Goal: Information Seeking & Learning: Learn about a topic

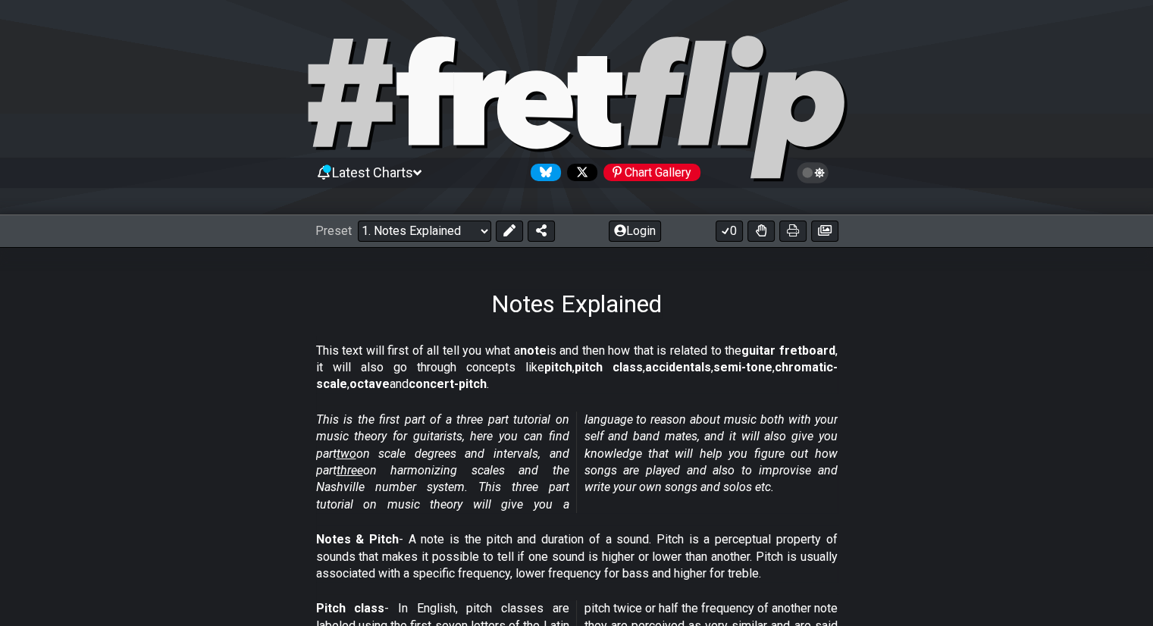
click at [400, 214] on div "Preset Welcome to #fretflip! Initial Preset Custom Preset Minor Pentatonic Majo…" at bounding box center [576, 230] width 1153 height 33
click at [412, 233] on select "Welcome to #fretflip! Initial Preset Custom Preset Minor Pentatonic Major Penta…" at bounding box center [424, 230] width 133 height 21
click at [358, 220] on select "Welcome to #fretflip! Initial Preset Custom Preset Minor Pentatonic Major Penta…" at bounding box center [424, 230] width 133 height 21
select select "/minor-pentatonic"
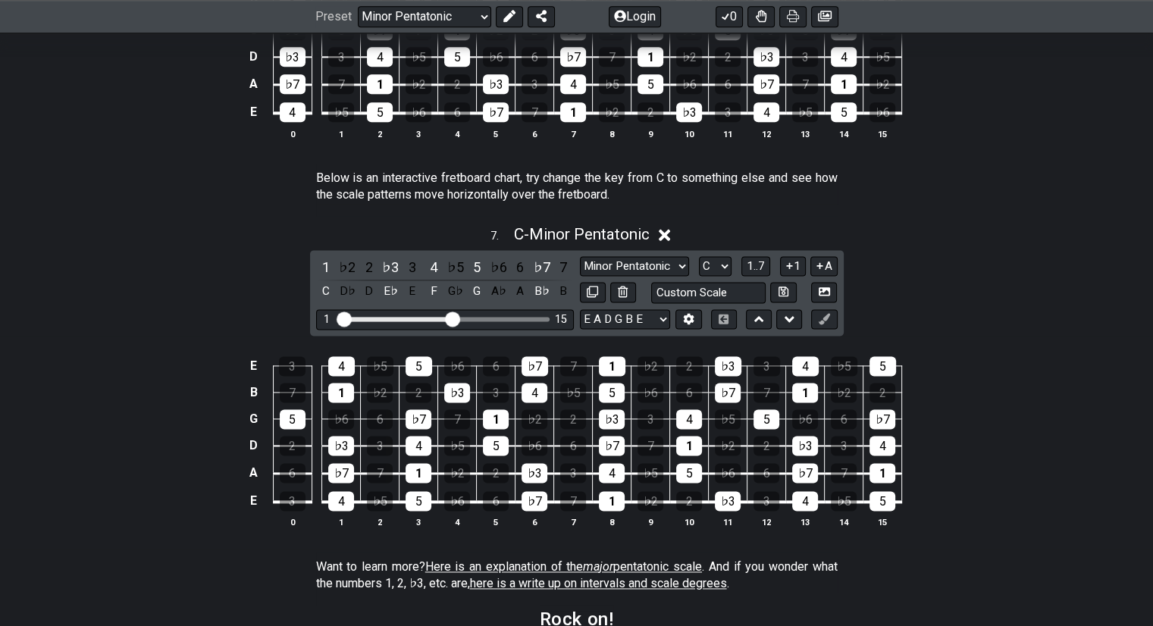
scroll to position [1928, 0]
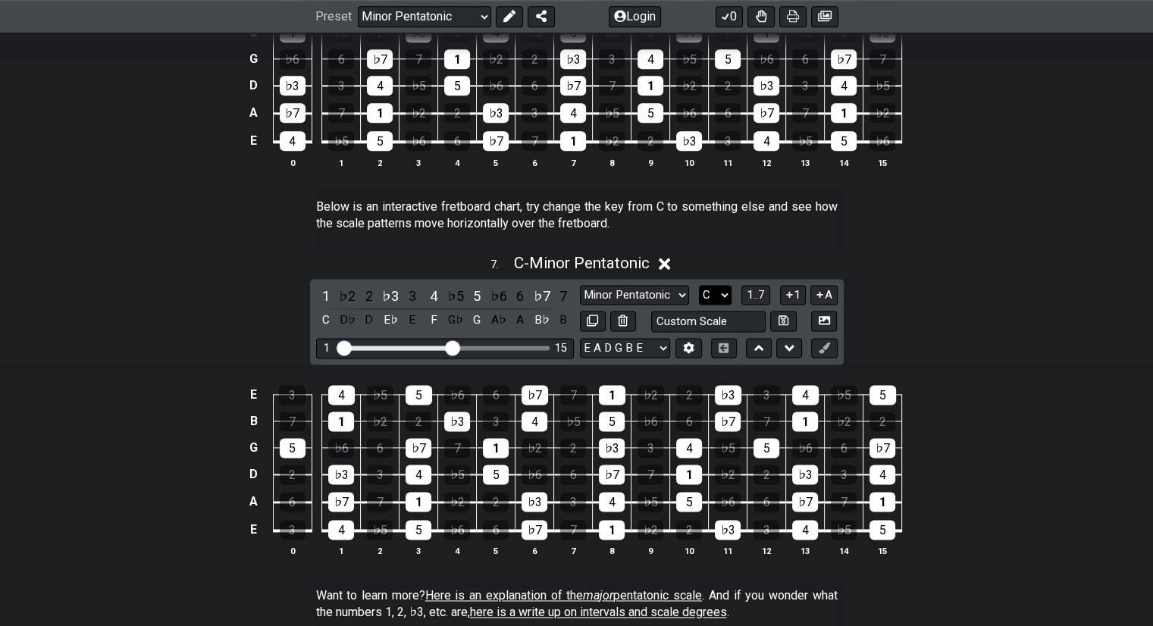
click at [706, 299] on select "A♭ A A♯ B♭ B C C♯ D♭ D D♯ E♭ E F F♯ G♭ G G♯" at bounding box center [715, 295] width 33 height 20
click at [699, 288] on select "A♭ A A♯ B♭ B C C♯ D♭ D D♯ E♭ E F F♯ G♭ G G♯" at bounding box center [715, 295] width 33 height 20
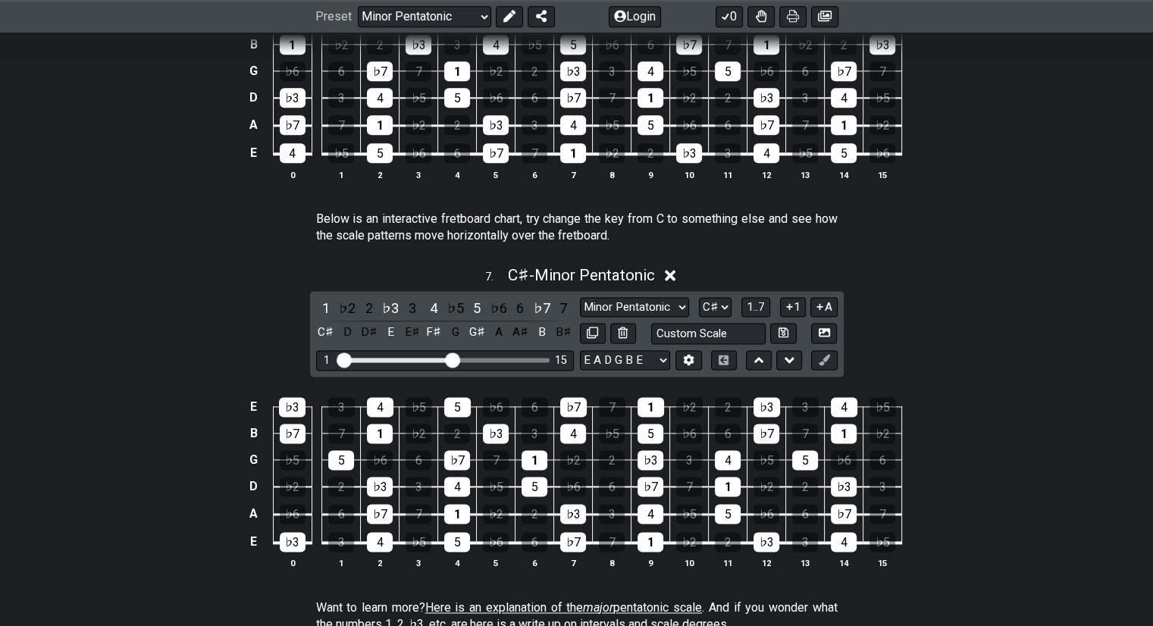
scroll to position [1915, 0]
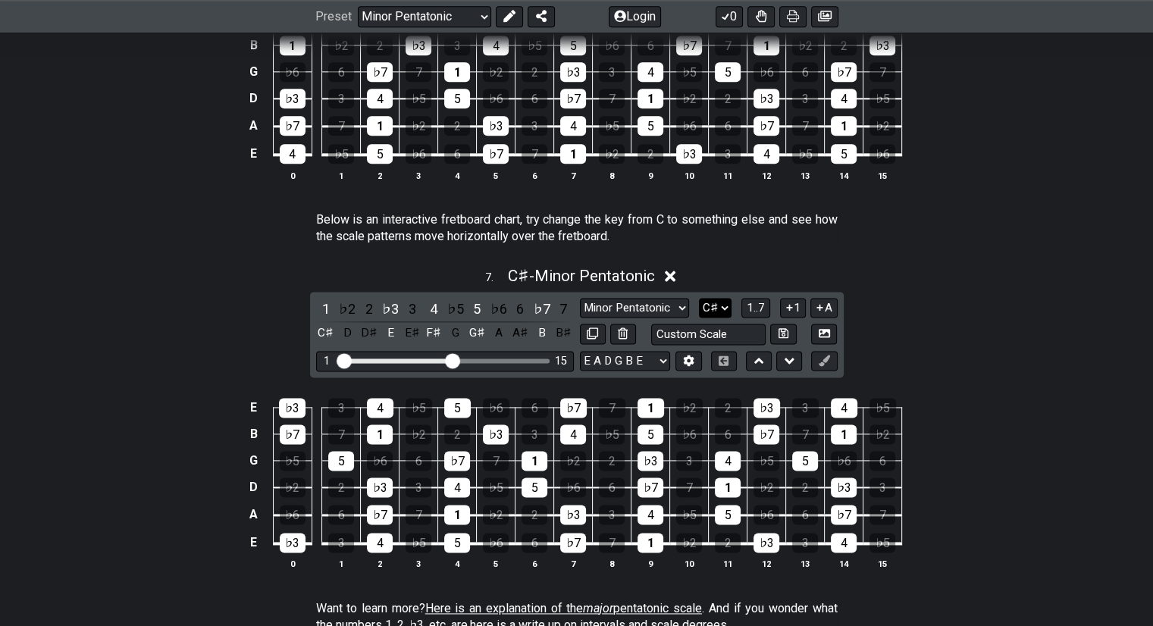
click at [715, 304] on select "A♭ A A♯ B♭ B C C♯ D♭ D D♯ E♭ E F F♯ G♭ G G♯" at bounding box center [715, 308] width 33 height 20
click at [699, 301] on select "A♭ A A♯ B♭ B C C♯ D♭ D D♯ E♭ E F F♯ G♭ G G♯" at bounding box center [715, 308] width 33 height 20
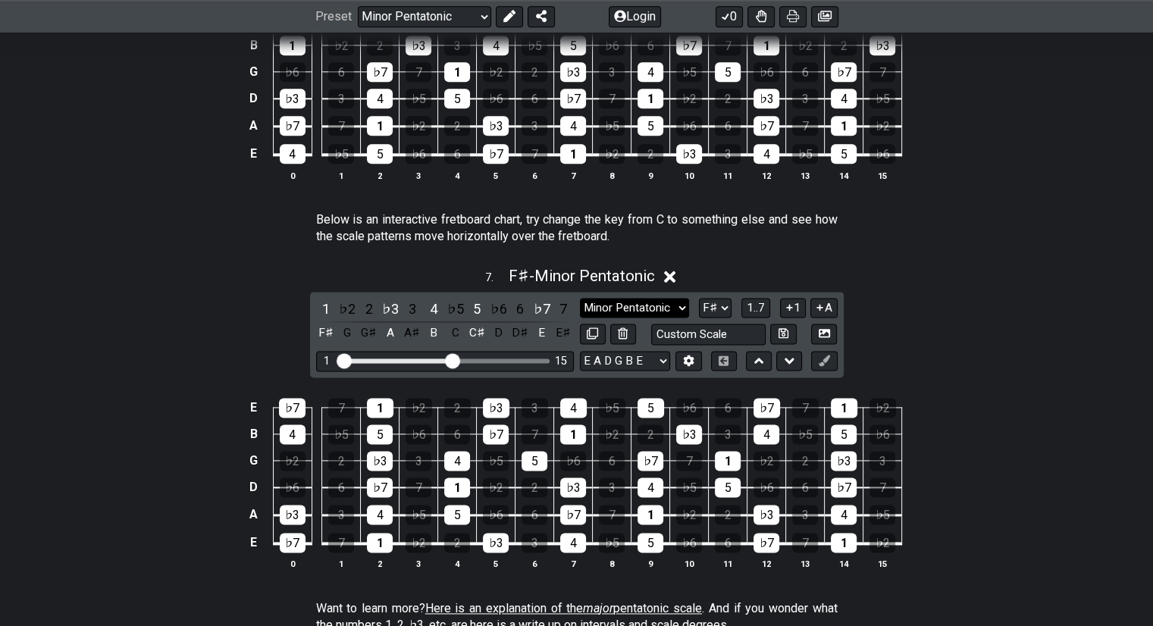
click at [626, 318] on select "Minor Pentatonic New Scale Minor Pentatonic Major Pentatonic Minor Blues Major …" at bounding box center [634, 308] width 109 height 20
click at [870, 296] on div "7 . F♯ - Minor Pentatonic 1 ♭2 2 ♭3 3 4 ♭5 5 ♭6 6 ♭7 7 F♯ G G♯ A A♯ B C C♯ D D♯…" at bounding box center [576, 424] width 1153 height 333
click at [721, 311] on select "A♭ A A♯ B♭ B C C♯ D♭ D D♯ E♭ E F F♯ G♭ G G♯" at bounding box center [715, 308] width 33 height 20
click at [888, 310] on div "7 . F♯ - Minor Pentatonic 1 ♭2 2 ♭3 3 4 ♭5 5 ♭6 6 ♭7 7 F♯ G G♯ A A♯ B C C♯ D D♯…" at bounding box center [576, 424] width 1153 height 333
click at [730, 308] on select "A♭ A A♯ B♭ B C C♯ D♭ D D♯ E♭ E F F♯ G♭ G G♯" at bounding box center [715, 308] width 33 height 20
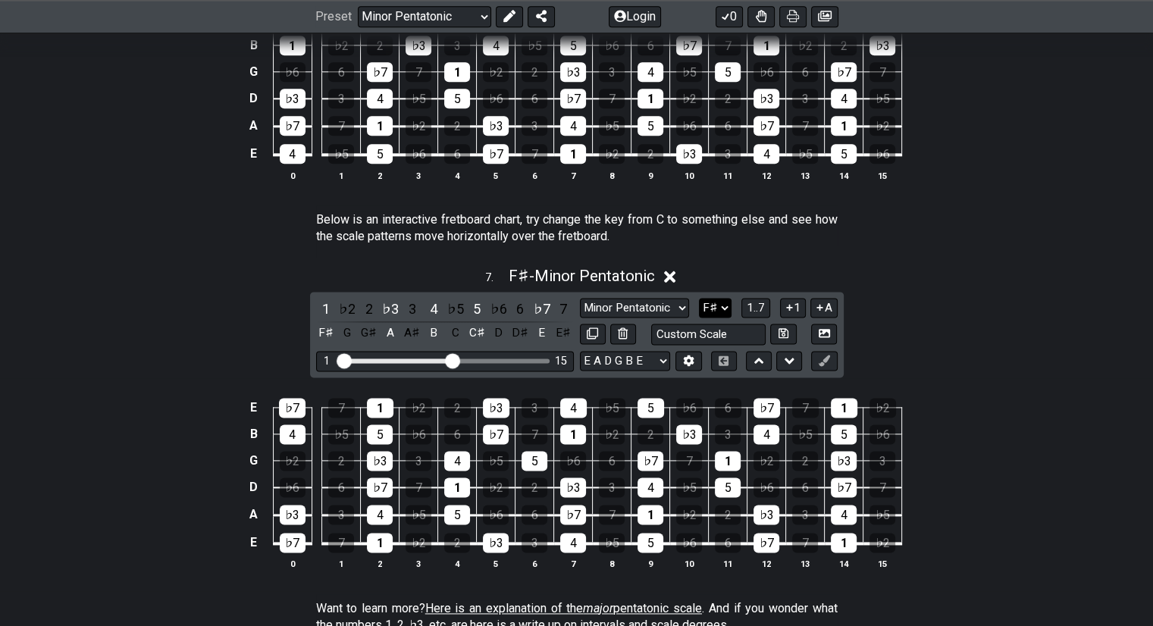
select select "E"
click at [699, 301] on select "A♭ A A♯ B♭ B C C♯ D♭ D D♯ E♭ E F F♯ G♭ G G♯" at bounding box center [715, 308] width 33 height 20
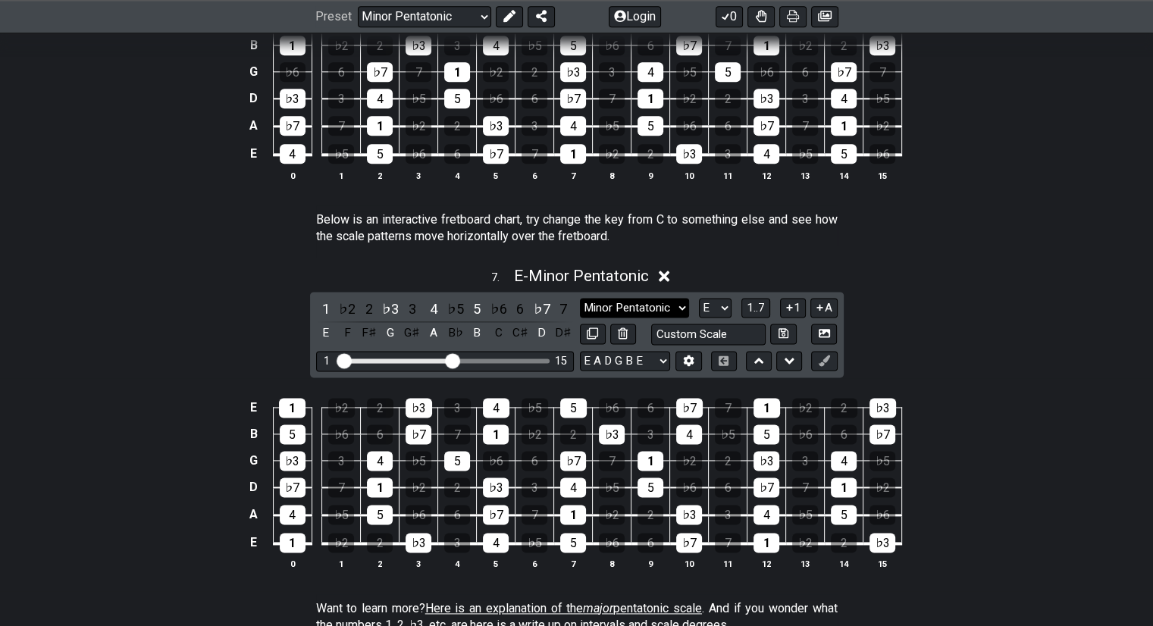
click at [667, 317] on select "Minor Pentatonic New Scale Minor Pentatonic Major Pentatonic Minor Blues Major …" at bounding box center [634, 308] width 109 height 20
click at [580, 301] on select "Minor Pentatonic New Scale Minor Pentatonic Major Pentatonic Minor Blues Major …" at bounding box center [634, 308] width 109 height 20
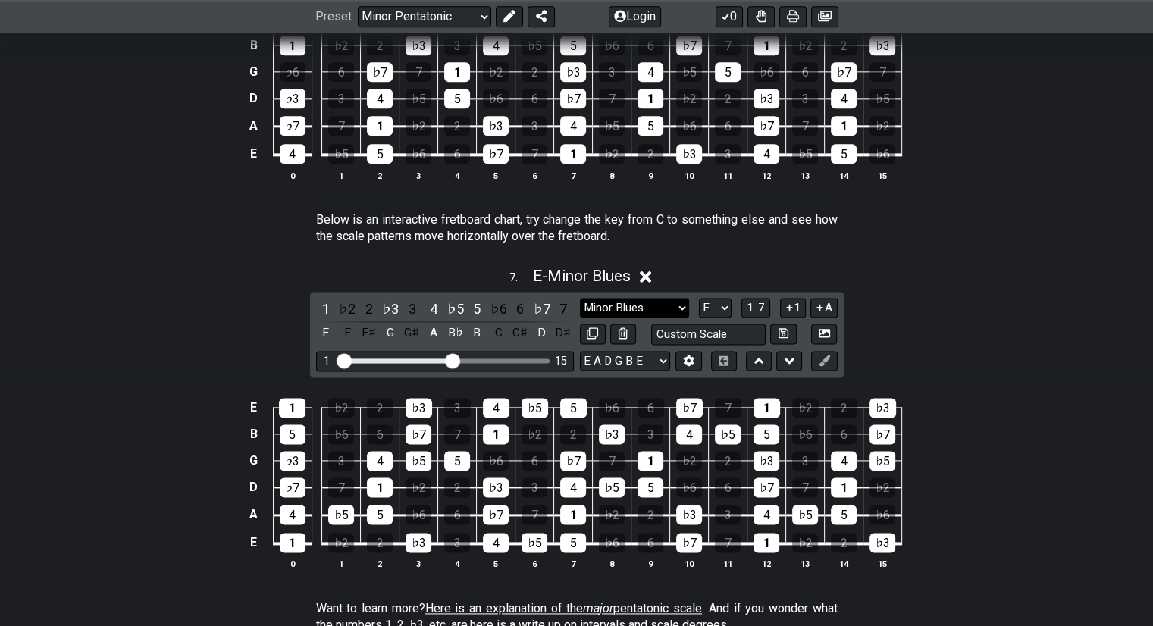
click at [655, 312] on select "Minor Pentatonic New Scale Minor Pentatonic Major Pentatonic Minor Blues Major …" at bounding box center [634, 308] width 109 height 20
select select "Major / [PERSON_NAME]"
click at [580, 301] on select "Minor Pentatonic New Scale Minor Pentatonic Major Pentatonic Minor Blues Major …" at bounding box center [634, 308] width 109 height 20
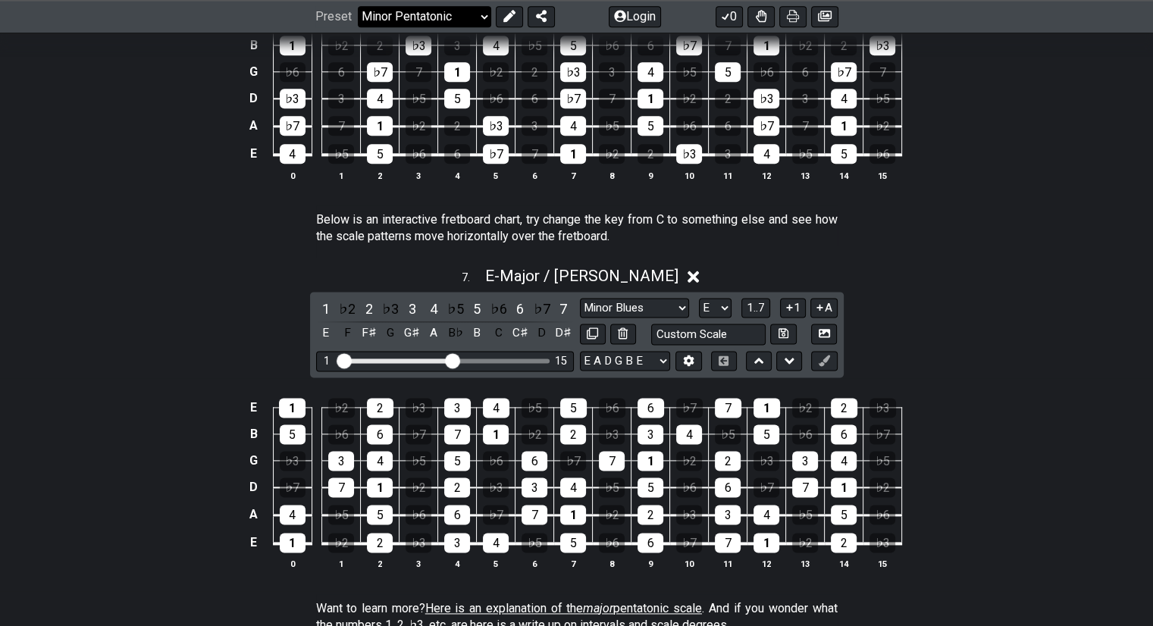
click at [451, 14] on select "Welcome to #fretflip! Initial Preset Custom Preset Minor Pentatonic Major Penta…" at bounding box center [424, 16] width 133 height 21
click at [358, 6] on select "Welcome to #fretflip! Initial Preset Custom Preset Minor Pentatonic Major Penta…" at bounding box center [424, 16] width 133 height 21
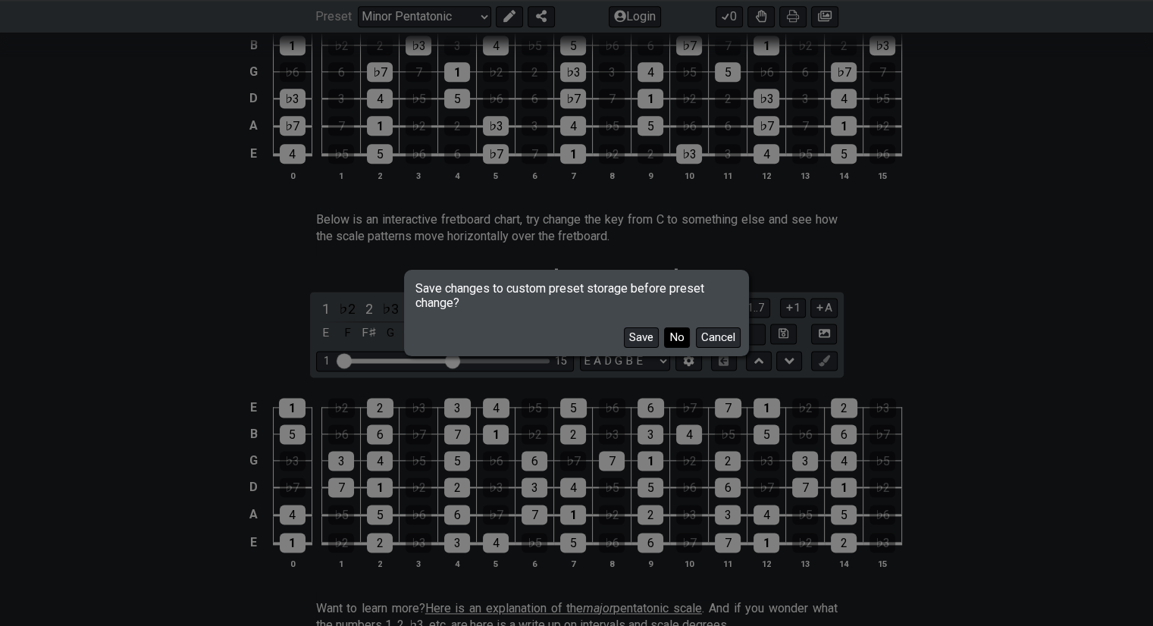
click at [683, 338] on button "No" at bounding box center [677, 337] width 26 height 20
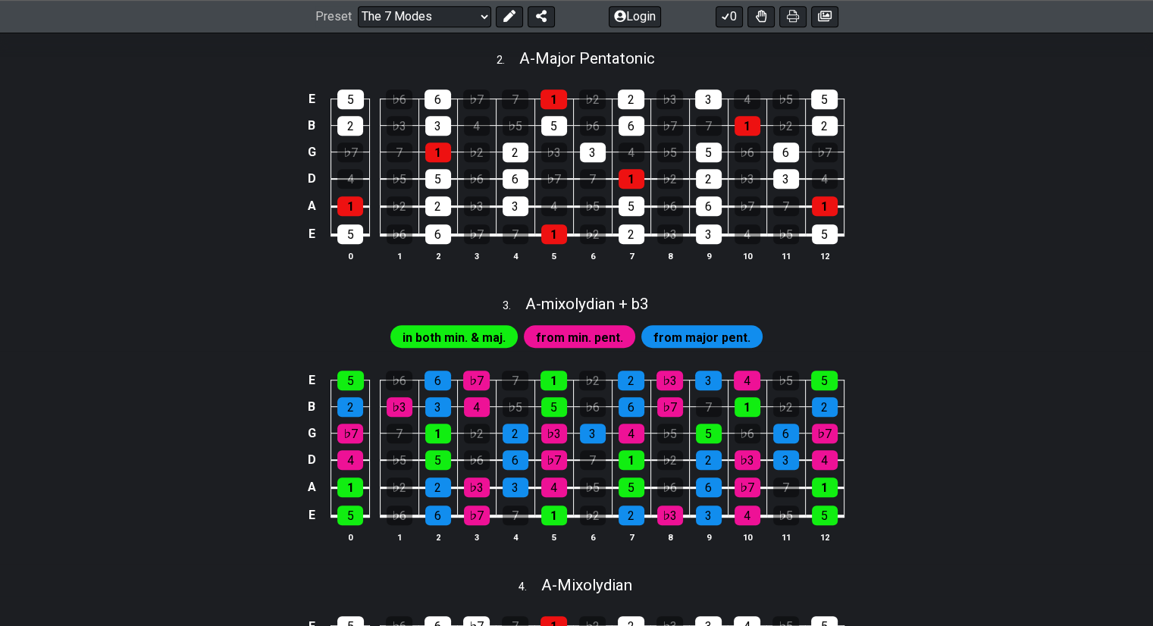
scroll to position [560, 0]
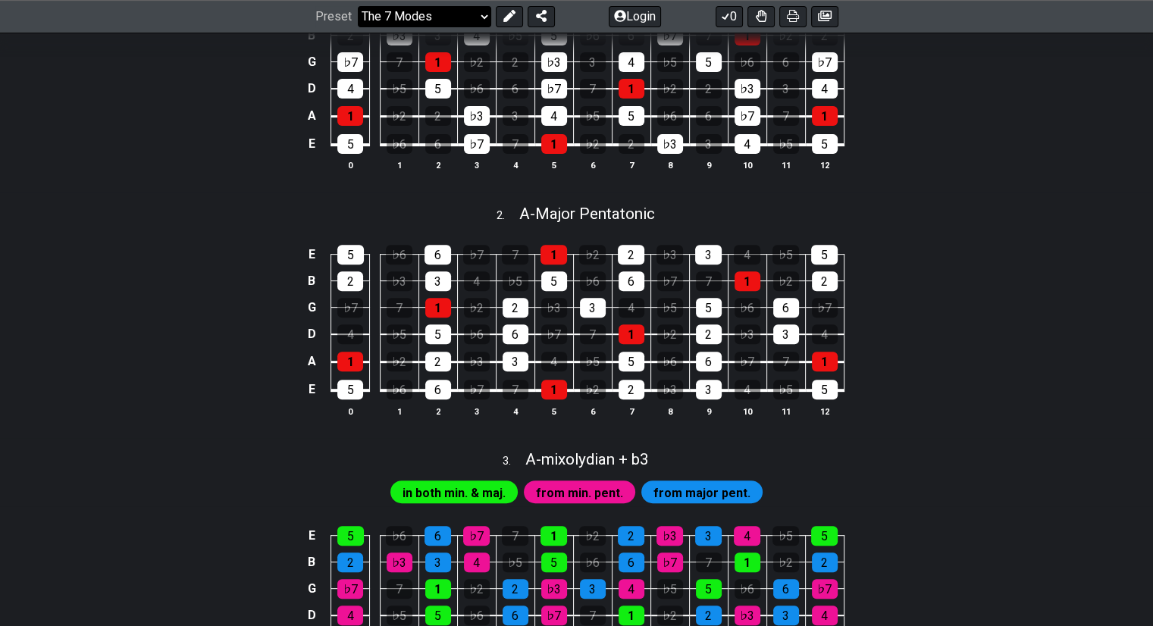
click at [388, 25] on select "Welcome to #fretflip! Initial Preset Custom Preset Minor Pentatonic Major Penta…" at bounding box center [424, 16] width 133 height 21
click at [358, 27] on select "Welcome to #fretflip! Initial Preset Custom Preset Minor Pentatonic Major Penta…" at bounding box center [424, 16] width 133 height 21
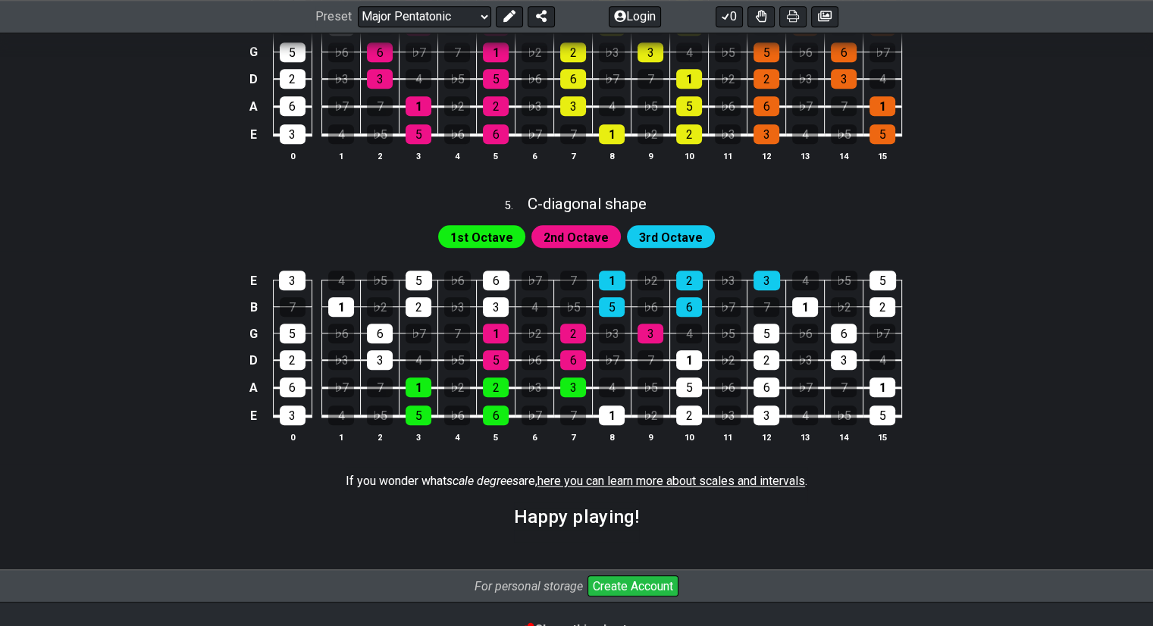
scroll to position [1603, 0]
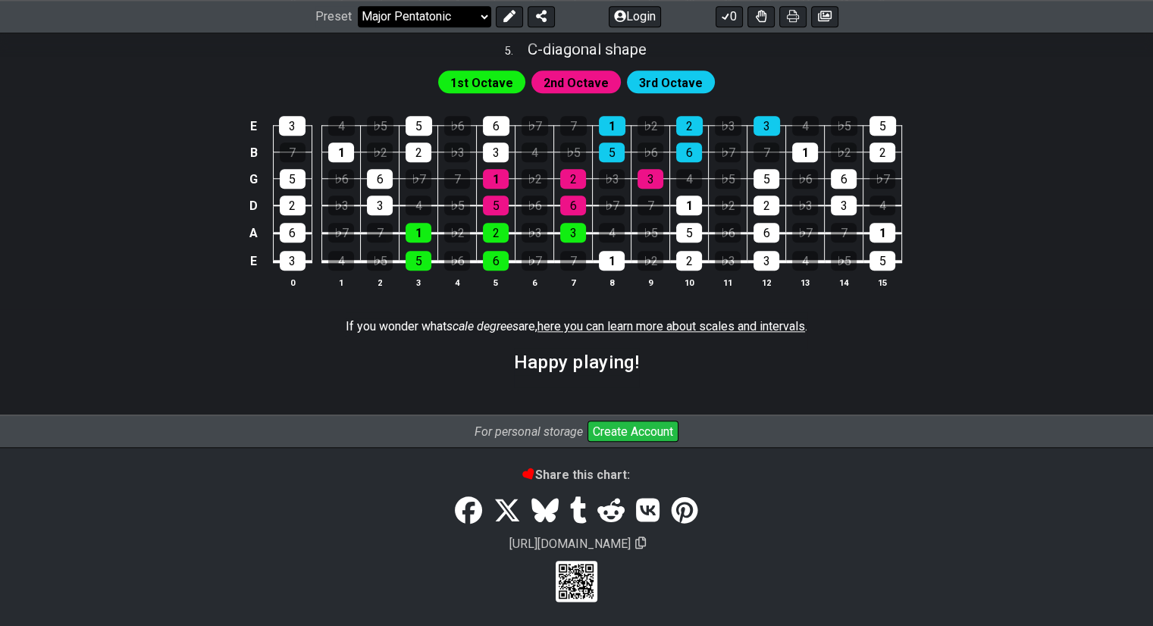
click at [434, 16] on select "Welcome to #fretflip! Initial Preset Custom Preset Minor Pentatonic Major Penta…" at bounding box center [424, 16] width 133 height 21
click at [358, 27] on select "Welcome to #fretflip! Initial Preset Custom Preset Minor Pentatonic Major Penta…" at bounding box center [424, 16] width 133 height 21
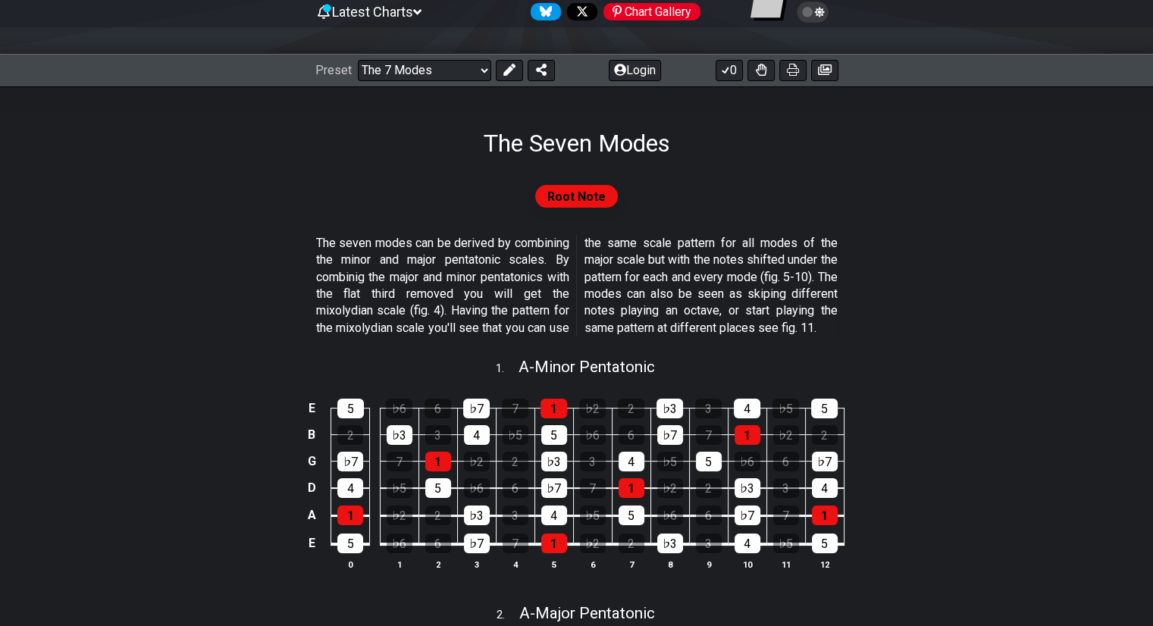
scroll to position [153, 0]
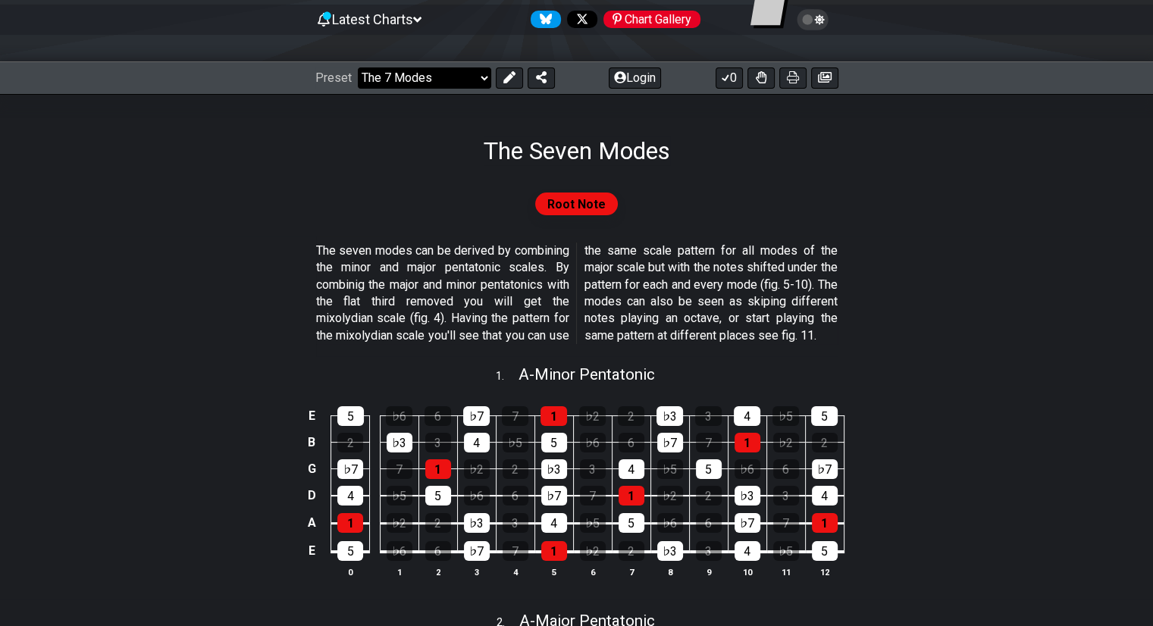
click at [455, 73] on select "Welcome to #fretflip! Initial Preset Custom Preset Minor Pentatonic Major Penta…" at bounding box center [424, 77] width 133 height 21
click at [358, 67] on select "Welcome to #fretflip! Initial Preset Custom Preset Minor Pentatonic Major Penta…" at bounding box center [424, 77] width 133 height 21
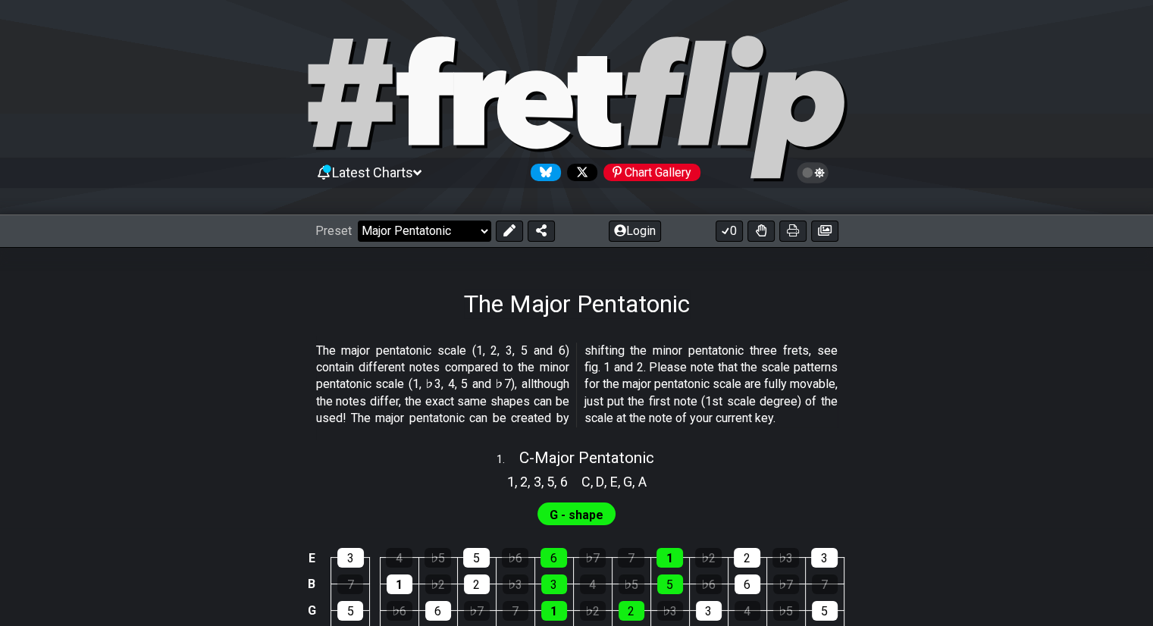
drag, startPoint x: 439, startPoint y: 233, endPoint x: 396, endPoint y: 227, distance: 44.3
click at [396, 227] on select "Welcome to #fretflip! Initial Preset Custom Preset Minor Pentatonic Major Penta…" at bounding box center [424, 230] width 133 height 21
click at [358, 220] on select "Welcome to #fretflip! Initial Preset Custom Preset Minor Pentatonic Major Penta…" at bounding box center [424, 230] width 133 height 21
select select "/major-pentatonic"
select select "C"
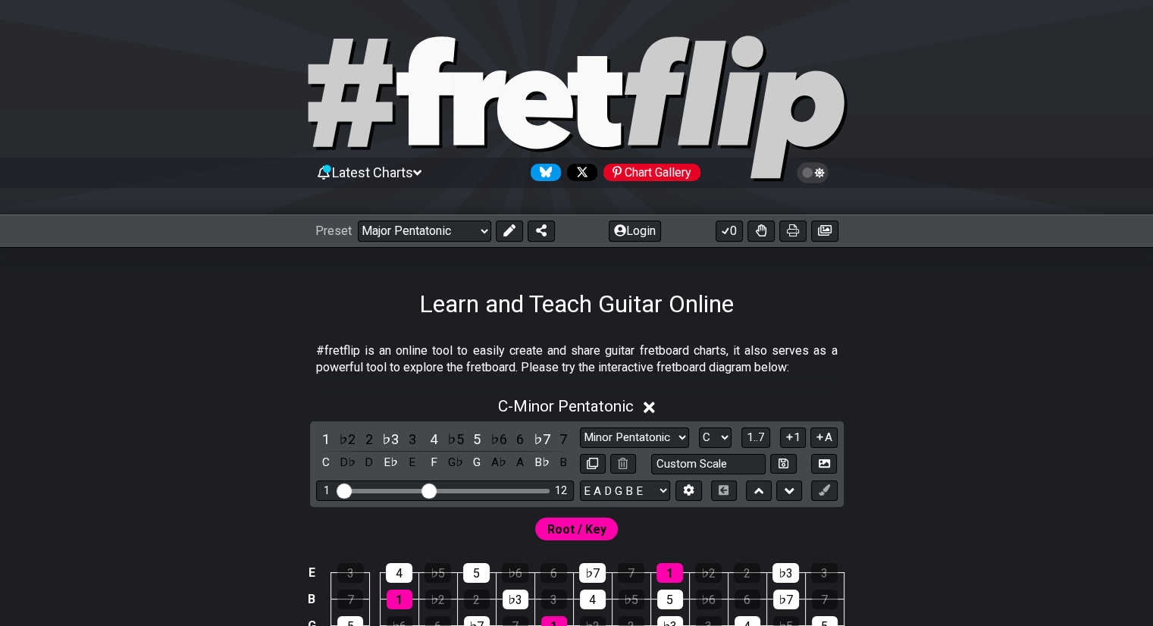
select select "/welcome"
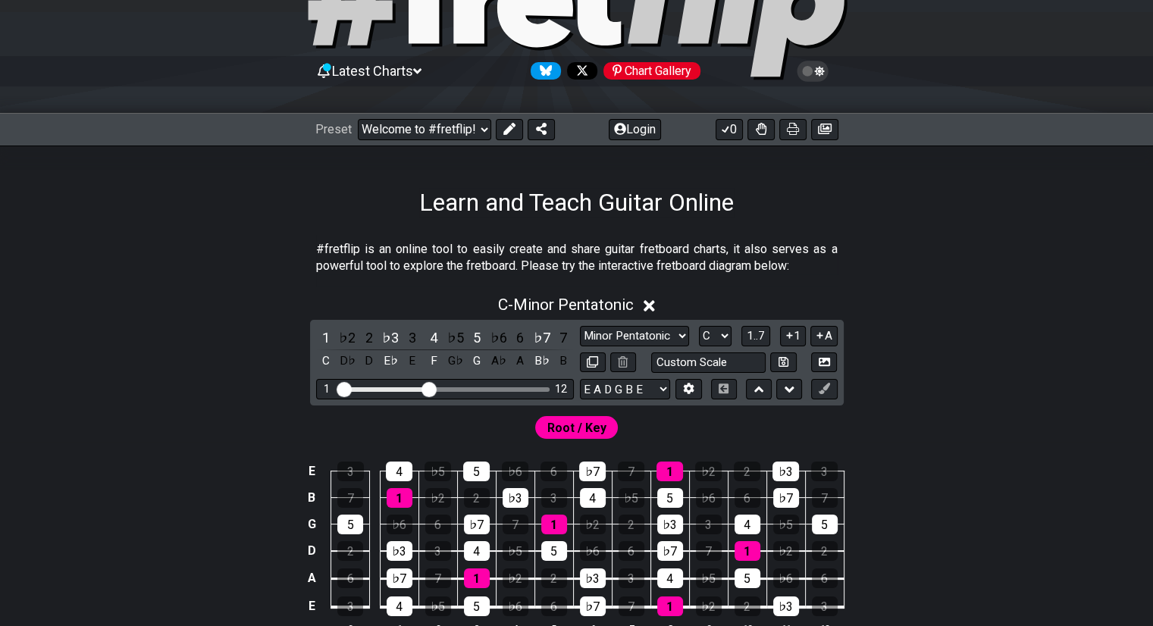
scroll to position [103, 0]
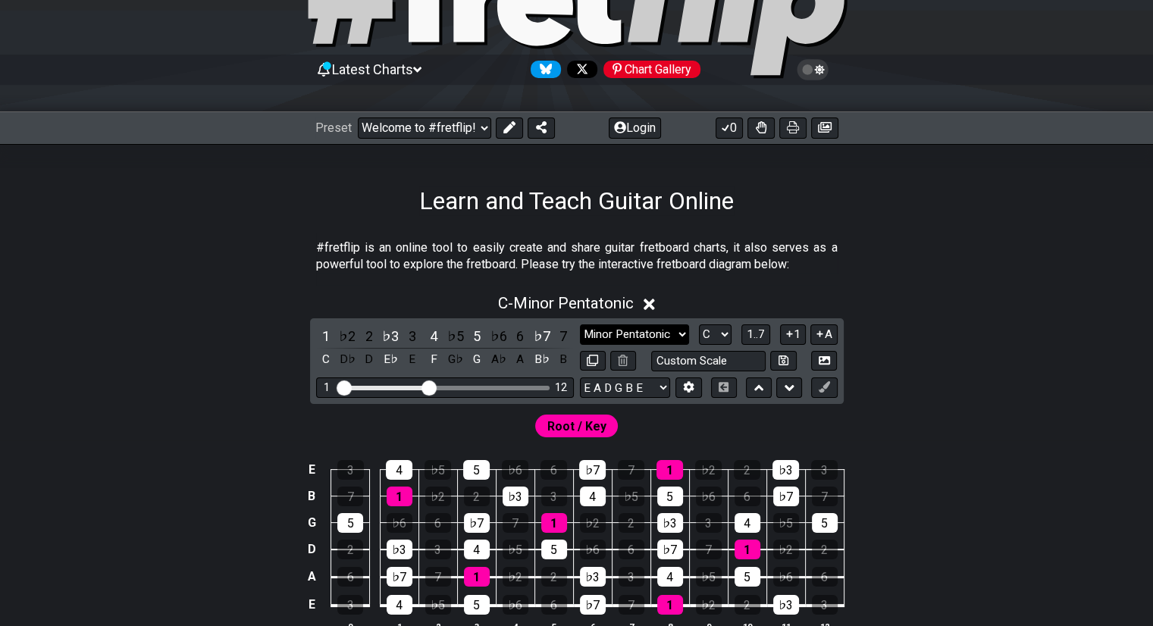
click at [658, 328] on select "Minor Pentatonic Click to edit Minor Pentatonic Major Pentatonic Minor Blues Ma…" at bounding box center [634, 334] width 109 height 20
select select "Major / [PERSON_NAME]"
click at [580, 324] on select "Minor Pentatonic Click to edit Minor Pentatonic Major Pentatonic Minor Blues Ma…" at bounding box center [634, 334] width 109 height 20
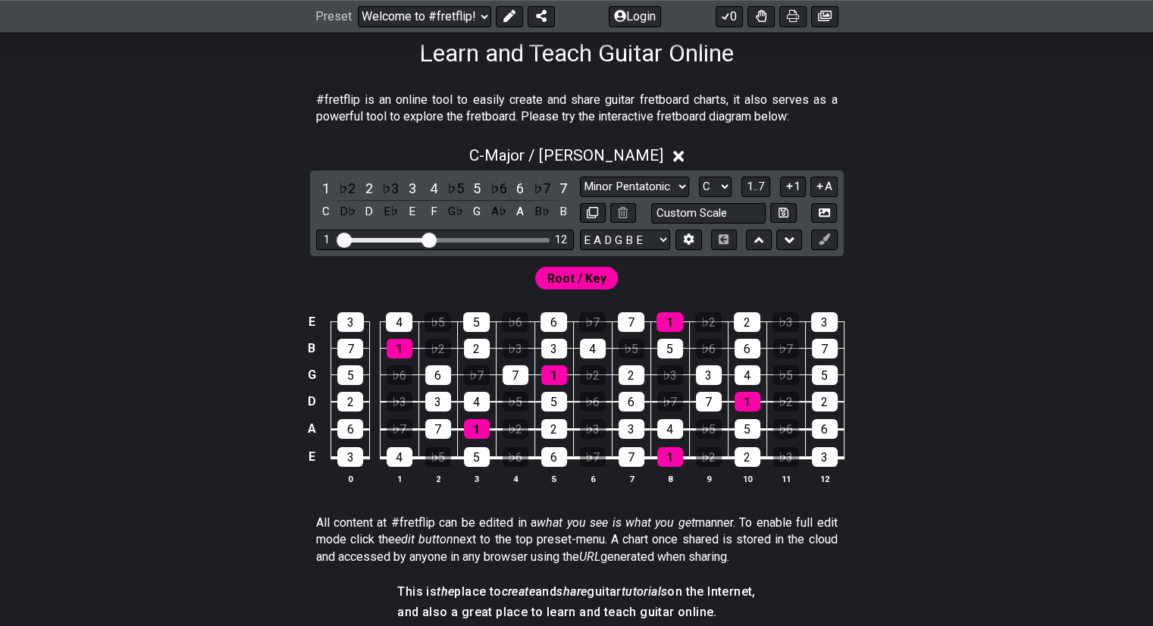
scroll to position [258, 0]
